Goal: Information Seeking & Learning: Learn about a topic

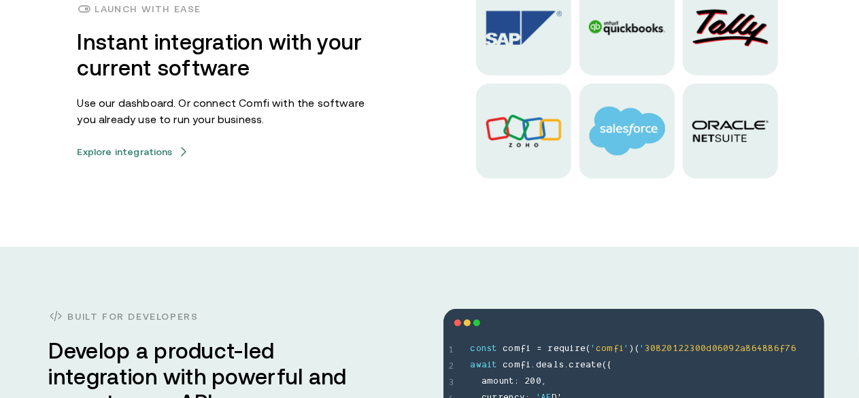
scroll to position [4971, 0]
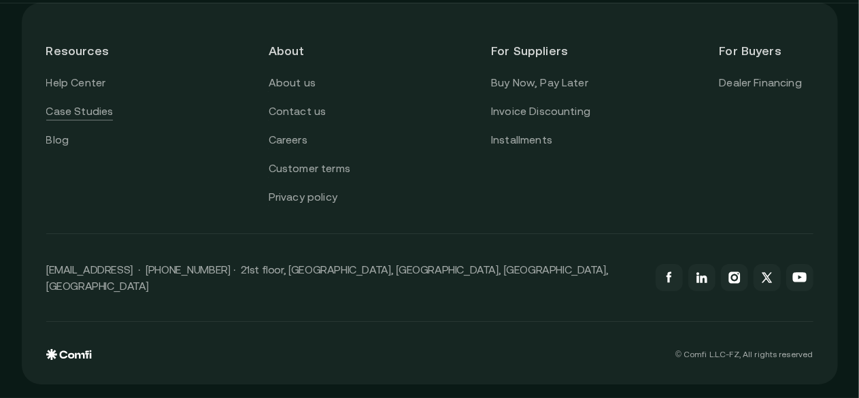
click at [67, 112] on link "Case Studies" at bounding box center [79, 112] width 67 height 18
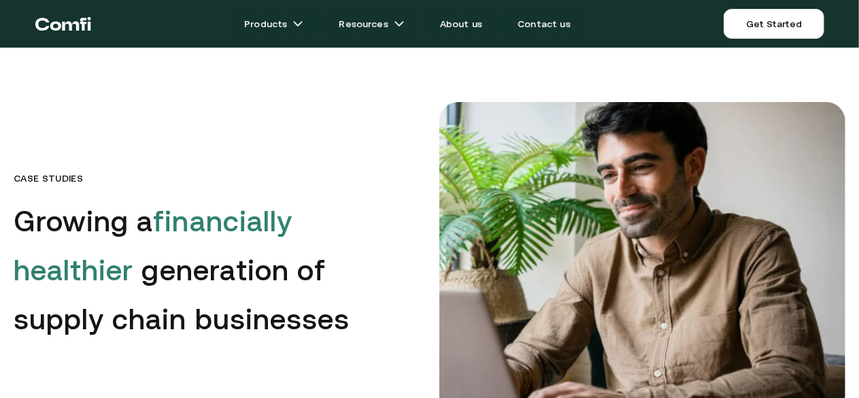
click at [89, 21] on icon "Return to the top of the Comfi home page" at bounding box center [63, 23] width 56 height 41
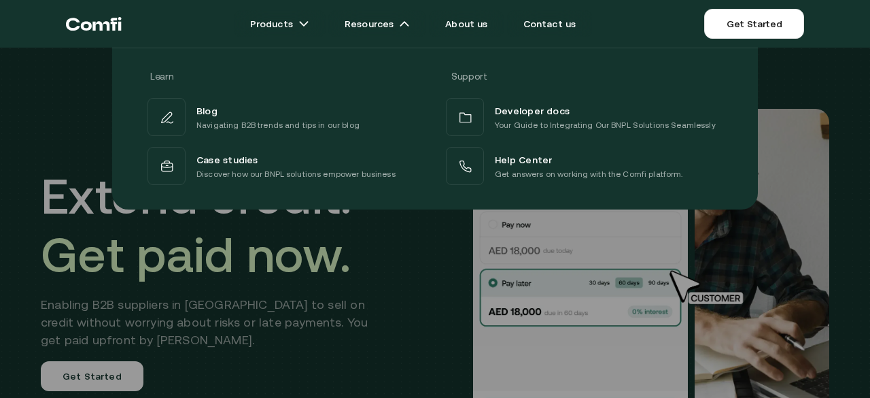
click at [39, 84] on div "Learn Support Blog Navigating B2B trends and tips in our blog Developer docs Yo…" at bounding box center [435, 123] width 870 height 172
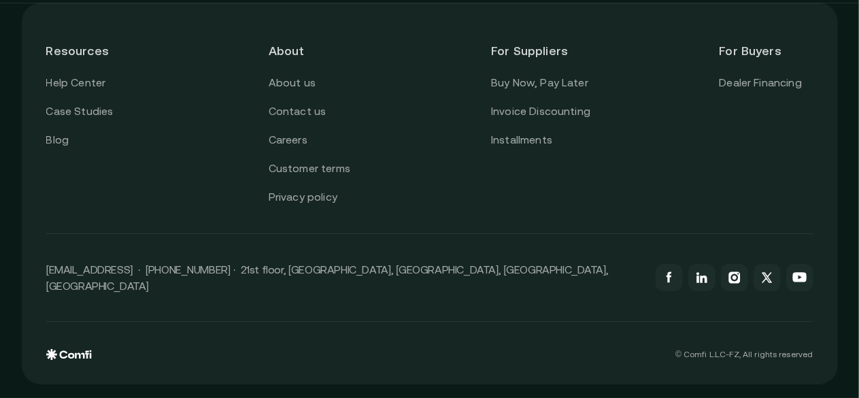
scroll to position [4971, 0]
